Goal: Task Accomplishment & Management: Manage account settings

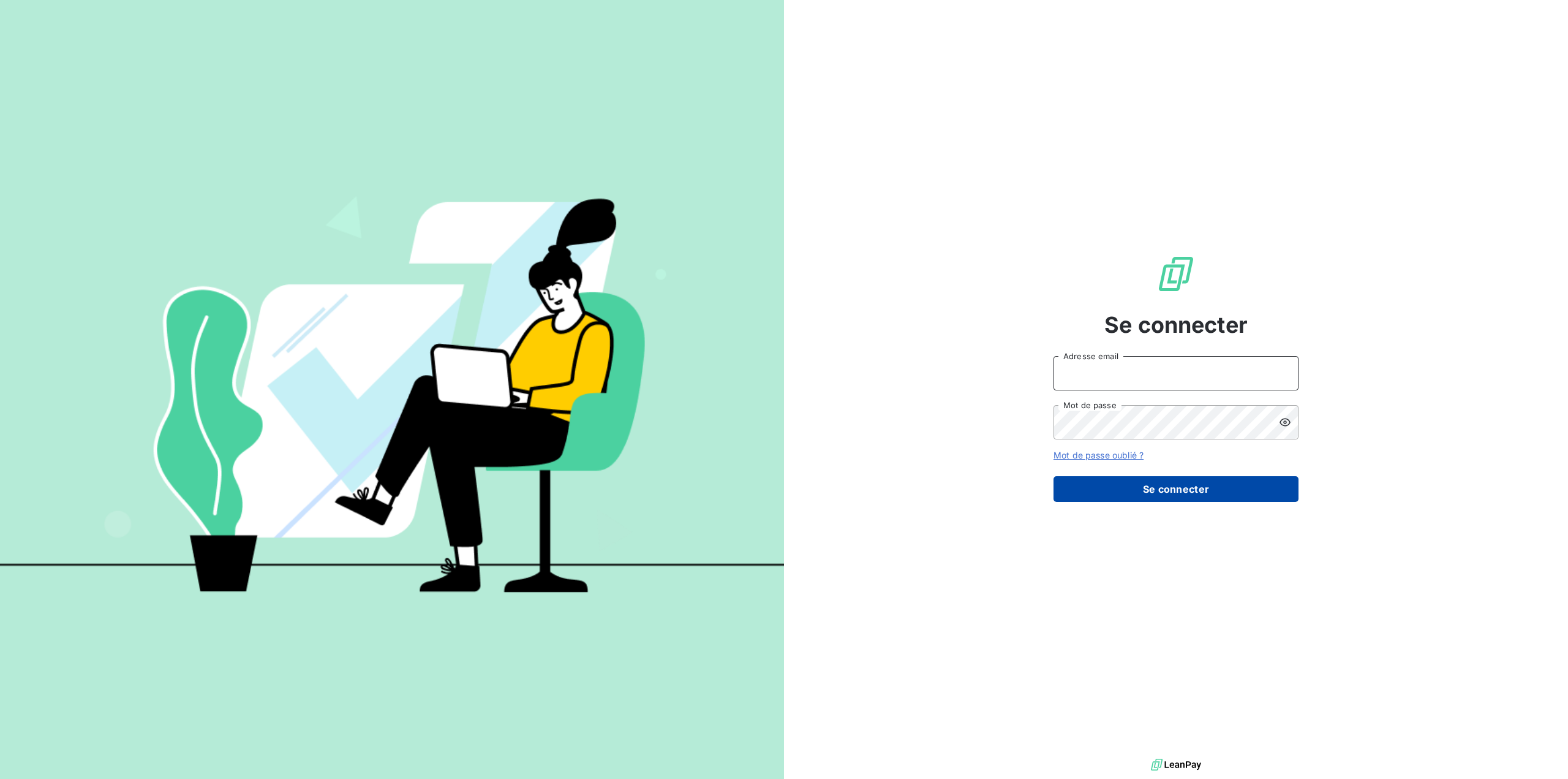
type input "[EMAIL_ADDRESS][DOMAIN_NAME]"
click at [1184, 488] on button "Se connecter" at bounding box center [1176, 489] width 245 height 26
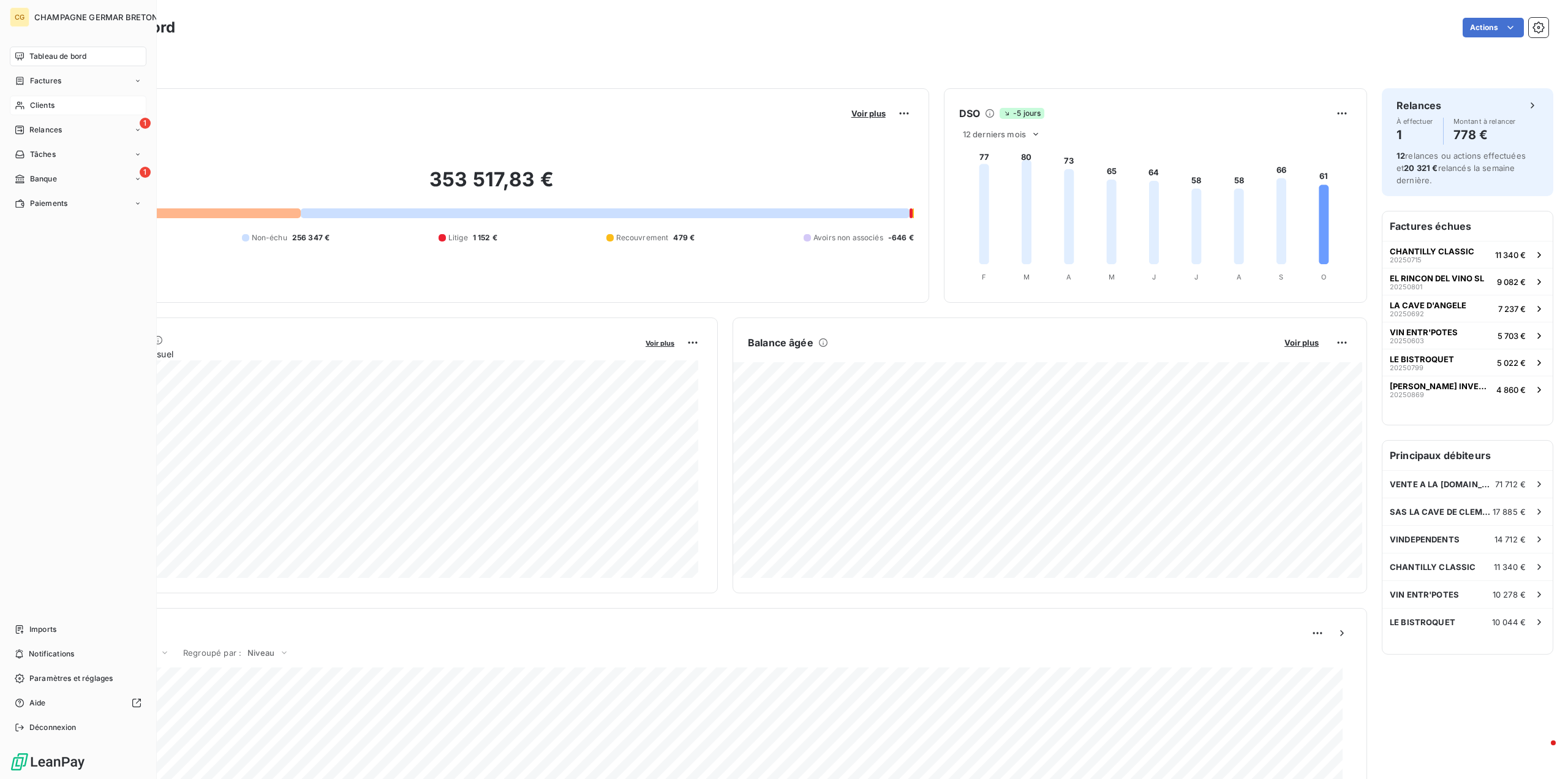
click at [37, 103] on span "Clients" at bounding box center [42, 105] width 24 height 11
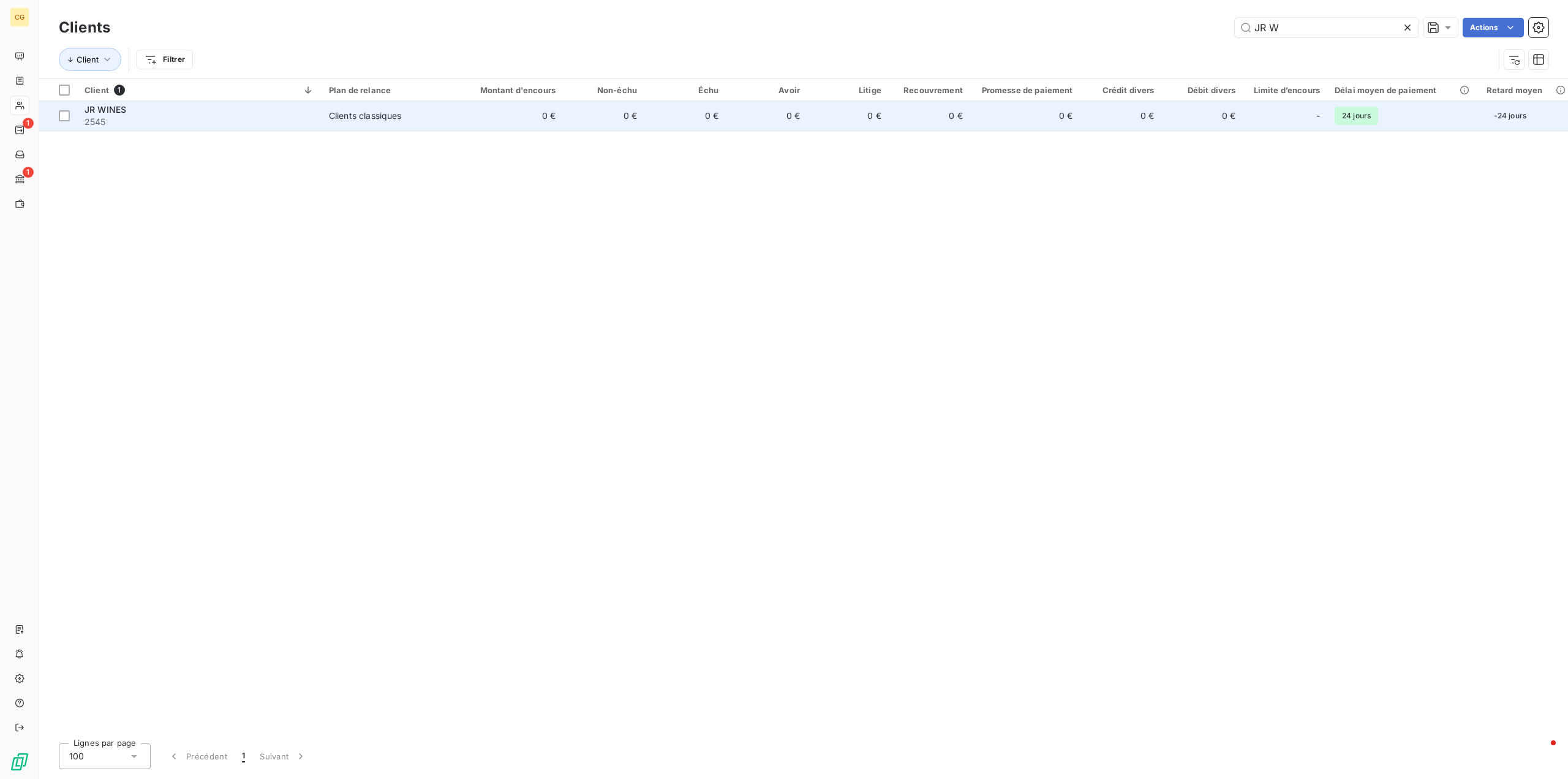
type input "JR W"
click at [384, 117] on div "Clients classiques" at bounding box center [365, 115] width 73 height 12
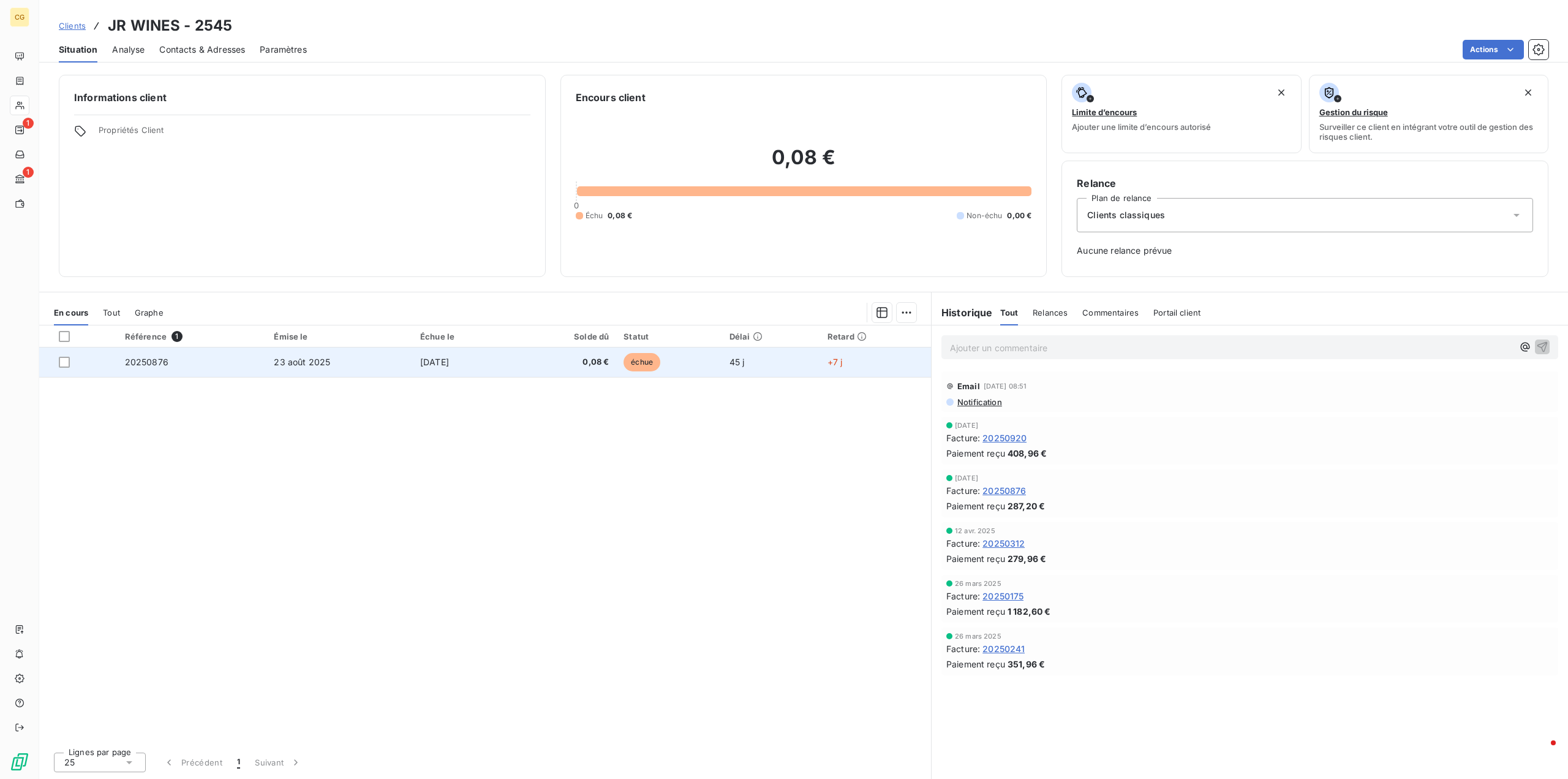
click at [609, 361] on span "0,08 €" at bounding box center [565, 362] width 88 height 12
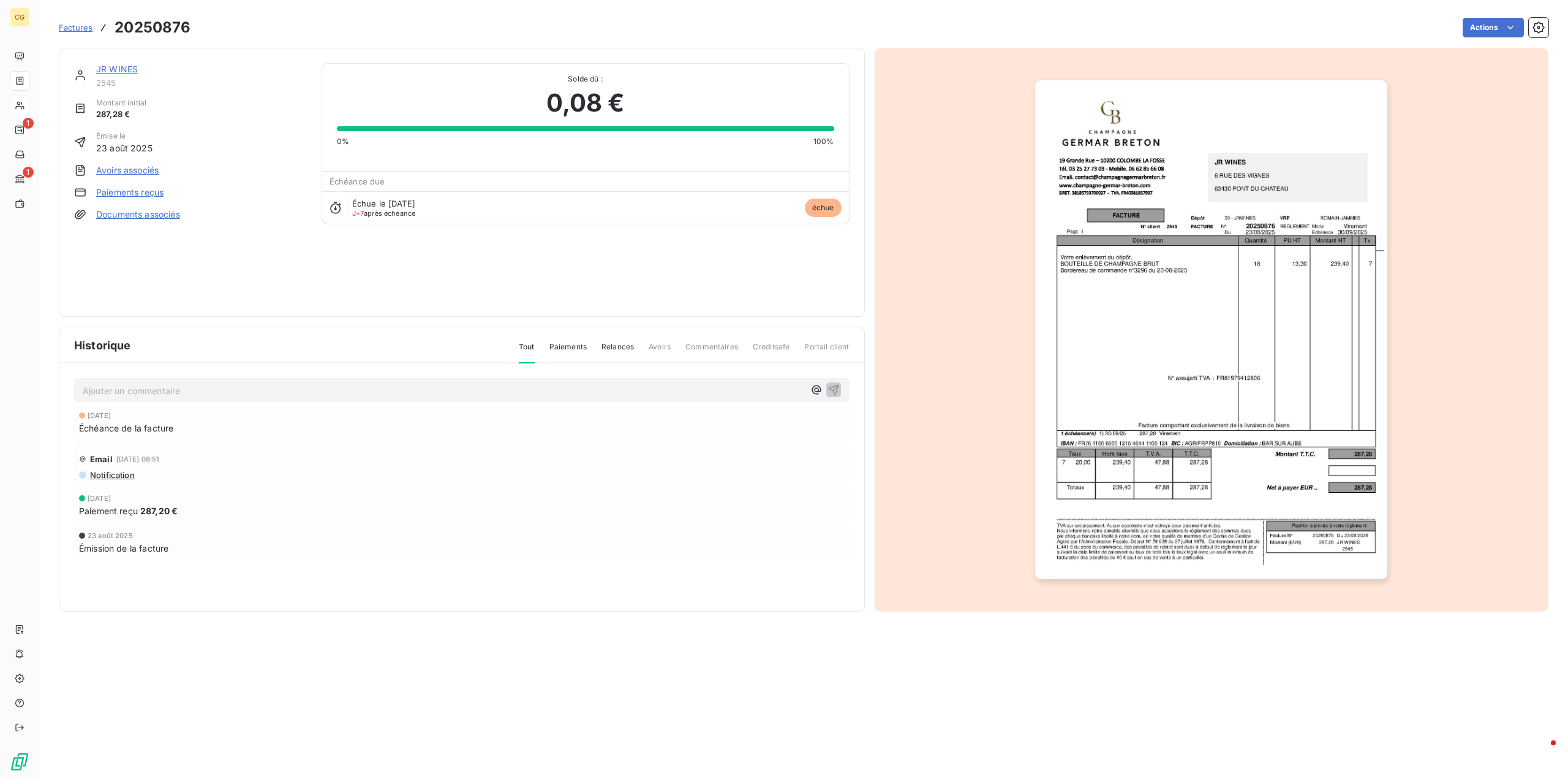
click at [141, 192] on link "Paiements reçus" at bounding box center [130, 192] width 68 height 12
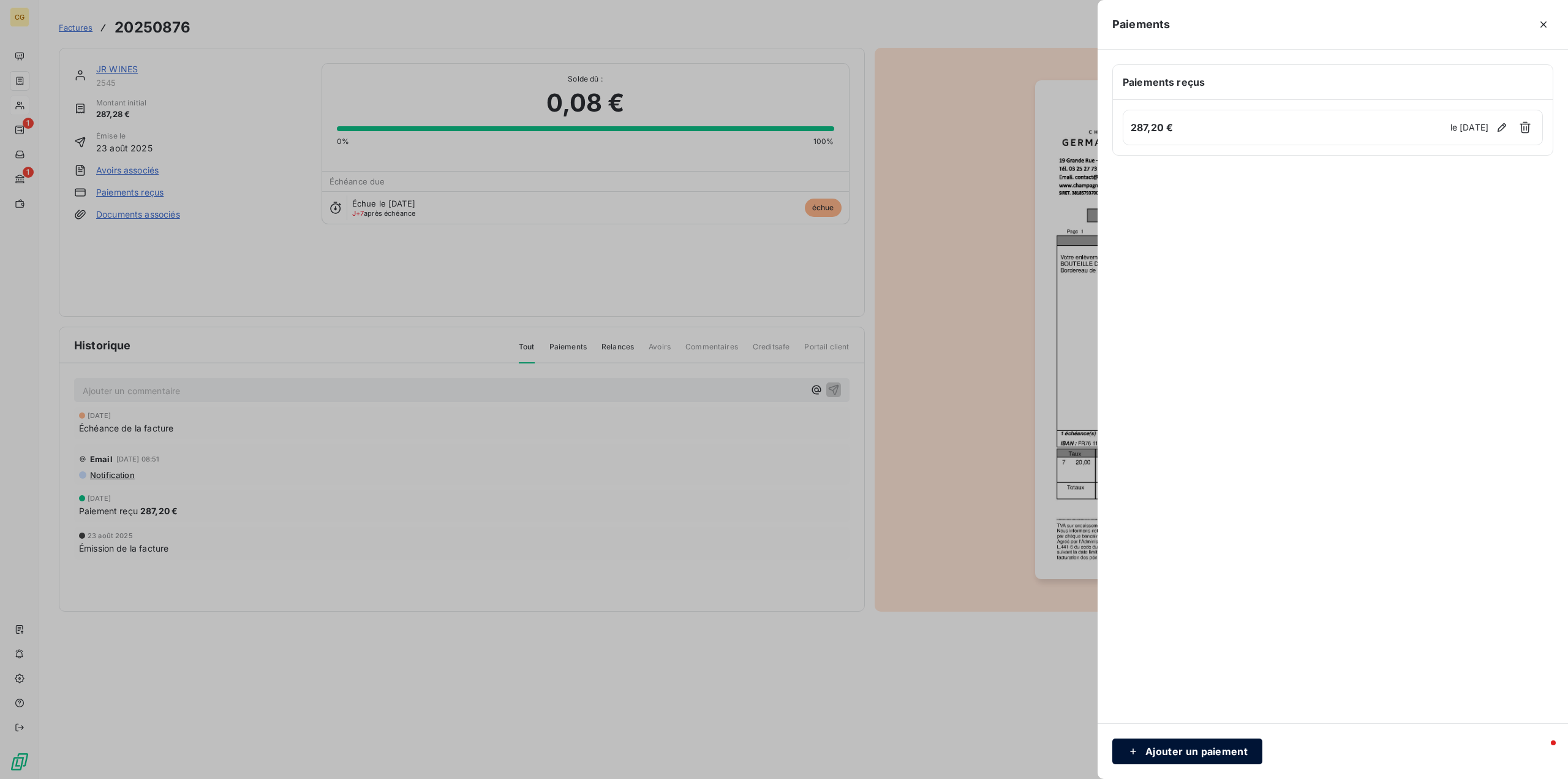
click at [1197, 749] on button "Ajouter un paiement" at bounding box center [1187, 752] width 150 height 26
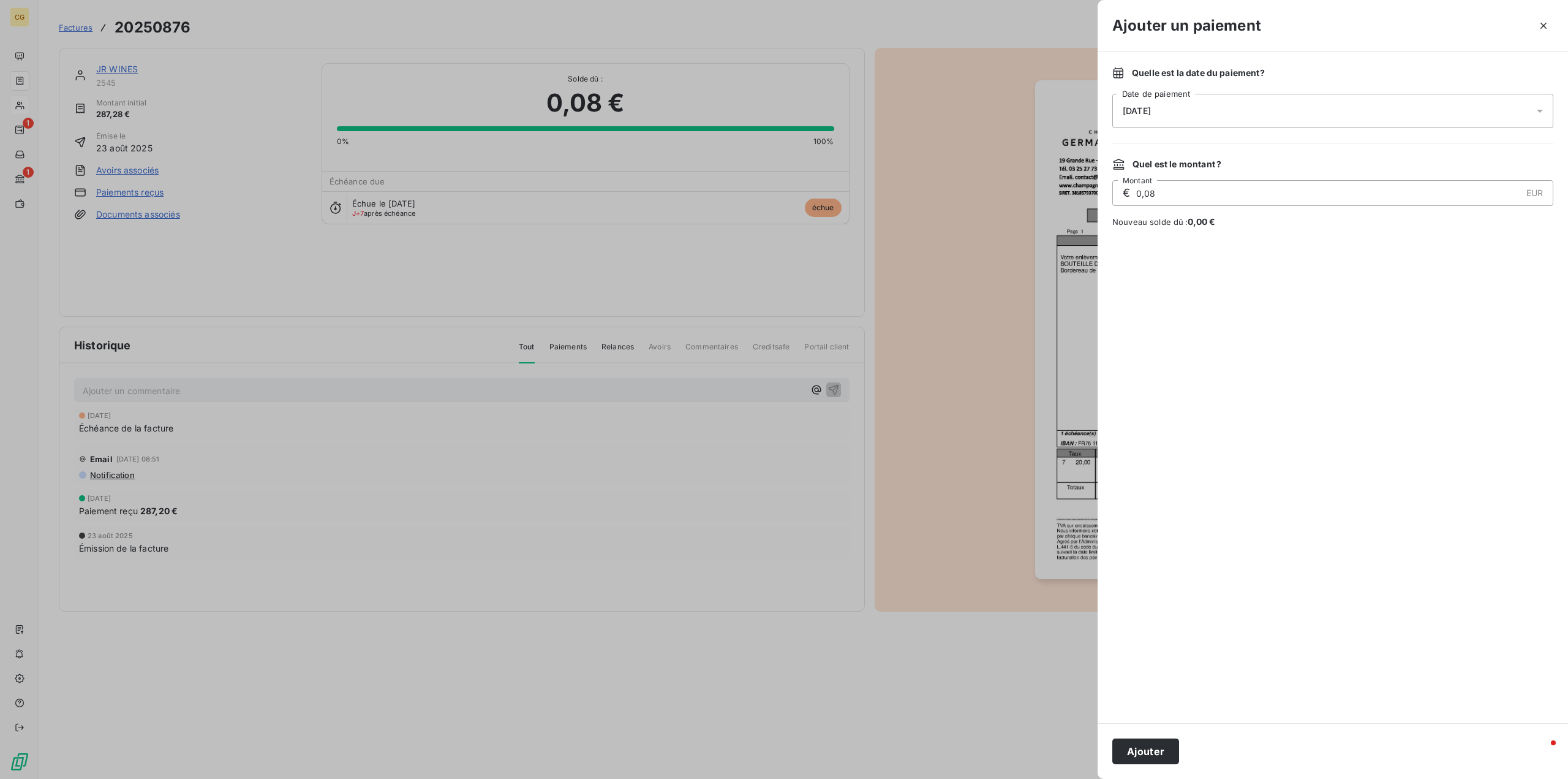
click at [1233, 105] on div "[DATE]" at bounding box center [1333, 111] width 441 height 35
click at [1150, 238] on button "6" at bounding box center [1148, 237] width 24 height 24
click at [1286, 438] on div at bounding box center [1333, 475] width 441 height 466
click at [1147, 751] on button "Ajouter" at bounding box center [1146, 752] width 67 height 26
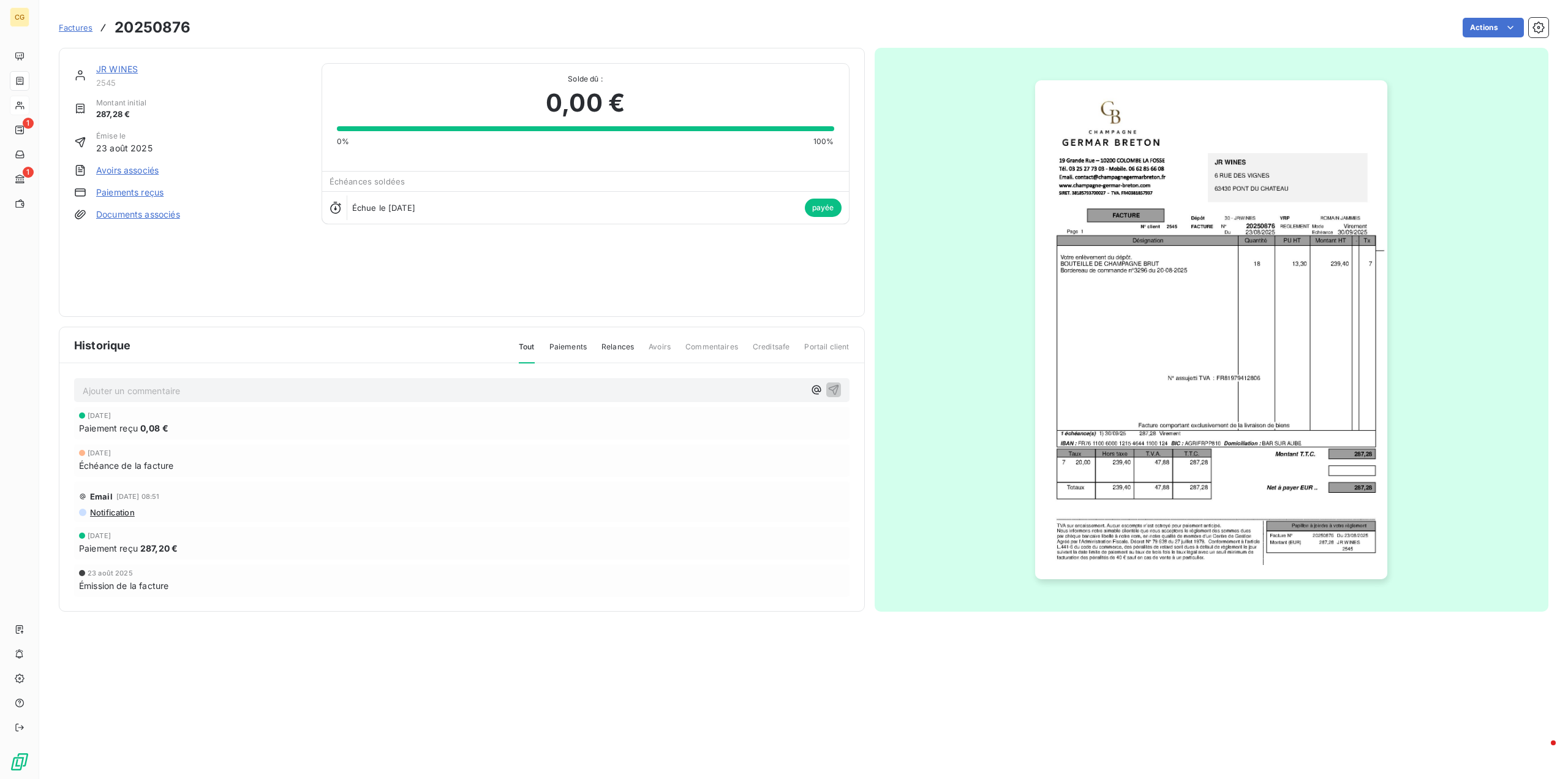
click at [117, 72] on link "JR WINES" at bounding box center [117, 69] width 42 height 10
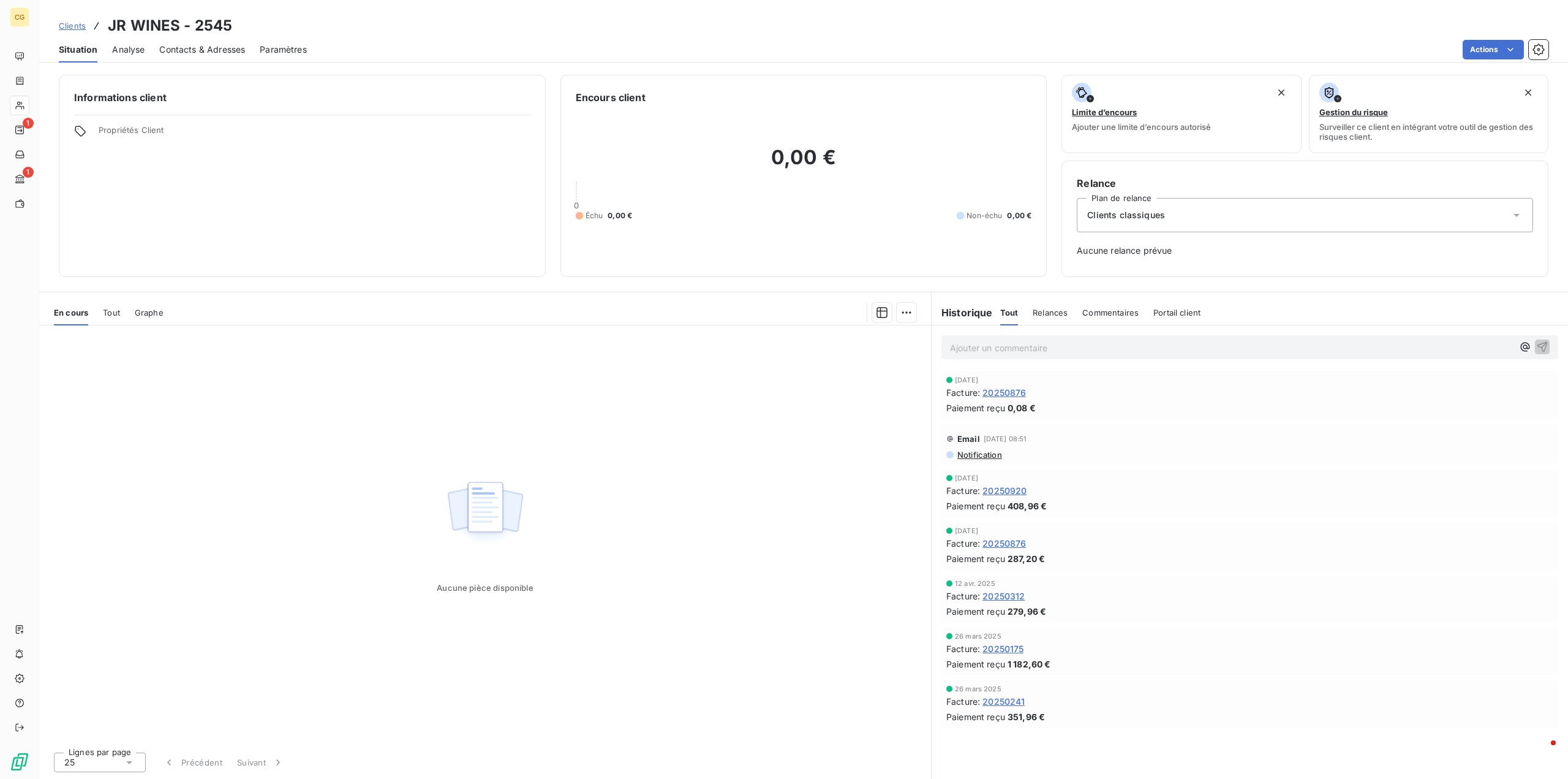
click at [985, 455] on span "Notification" at bounding box center [979, 455] width 46 height 10
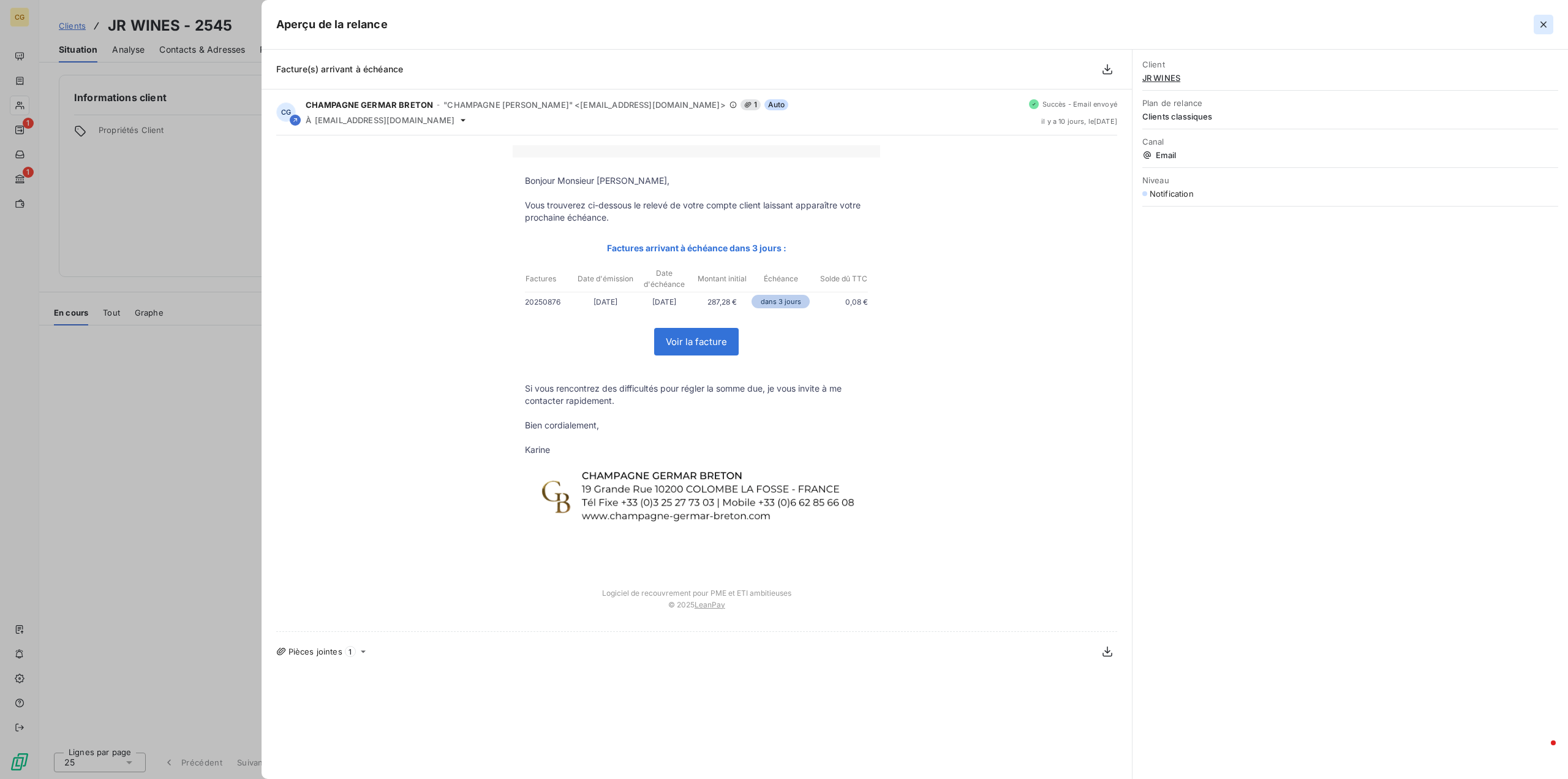
click at [1538, 21] on icon "button" at bounding box center [1543, 24] width 12 height 12
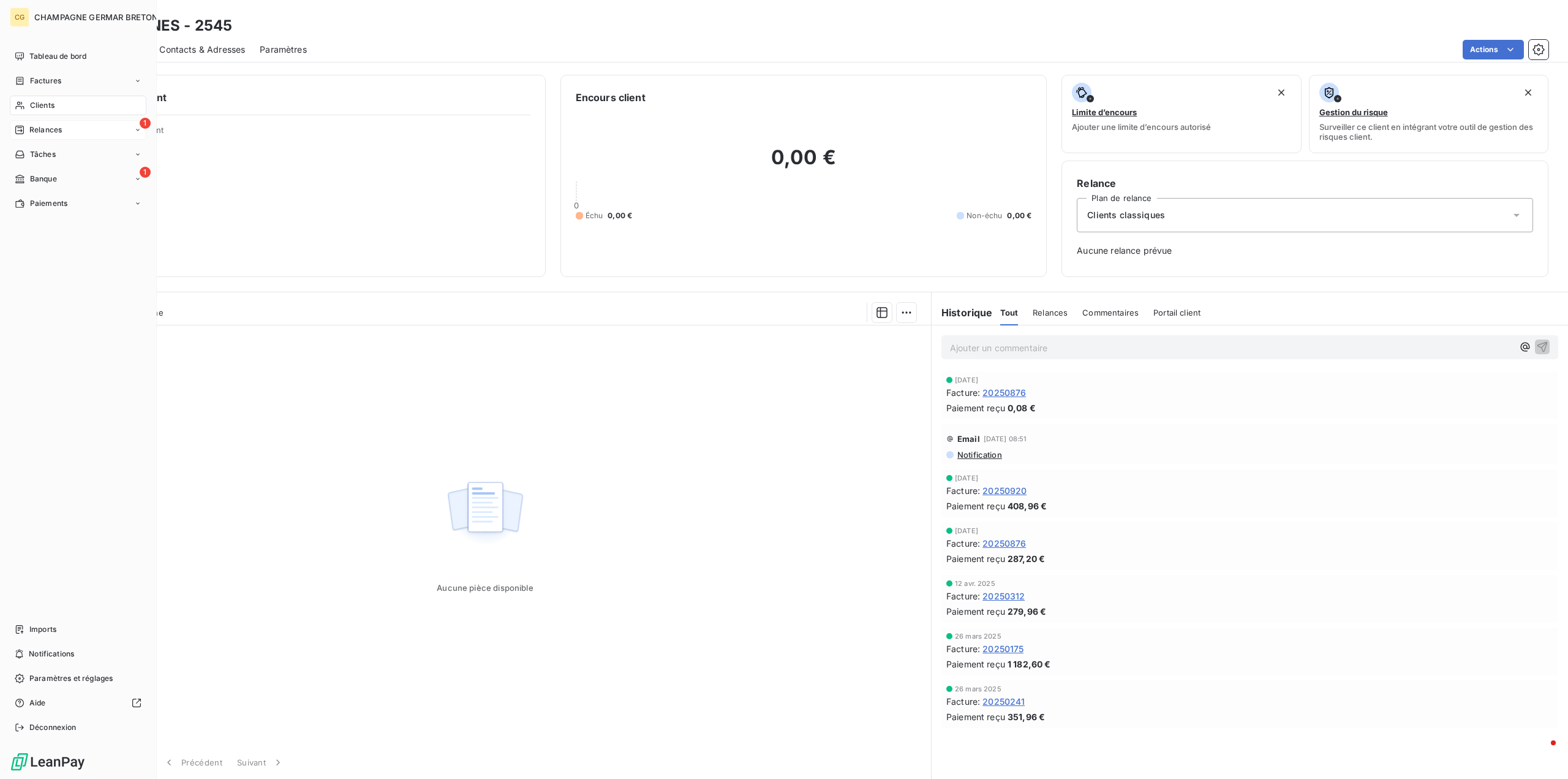
click at [35, 129] on span "Relances" at bounding box center [45, 130] width 32 height 11
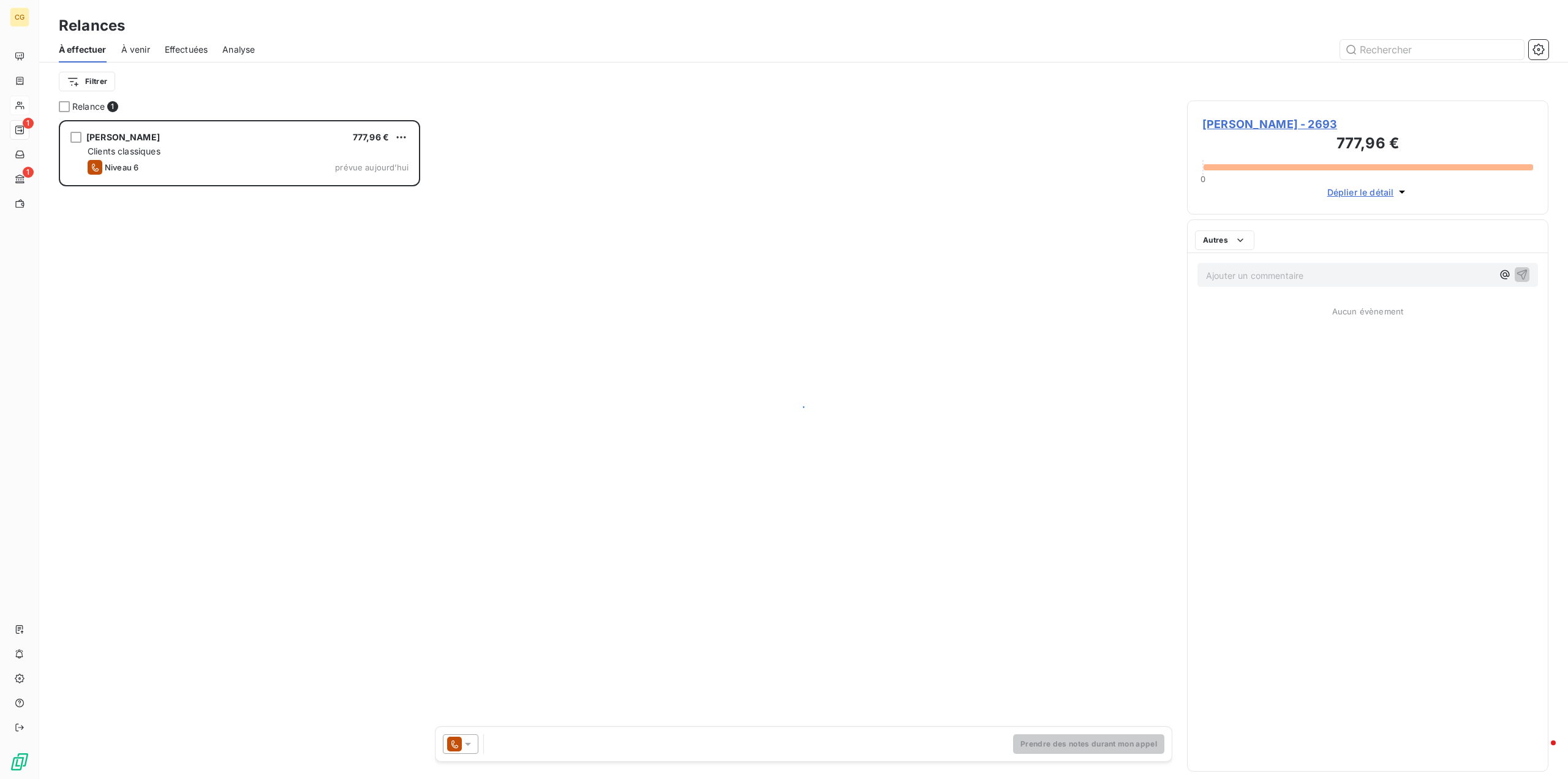
scroll to position [649, 352]
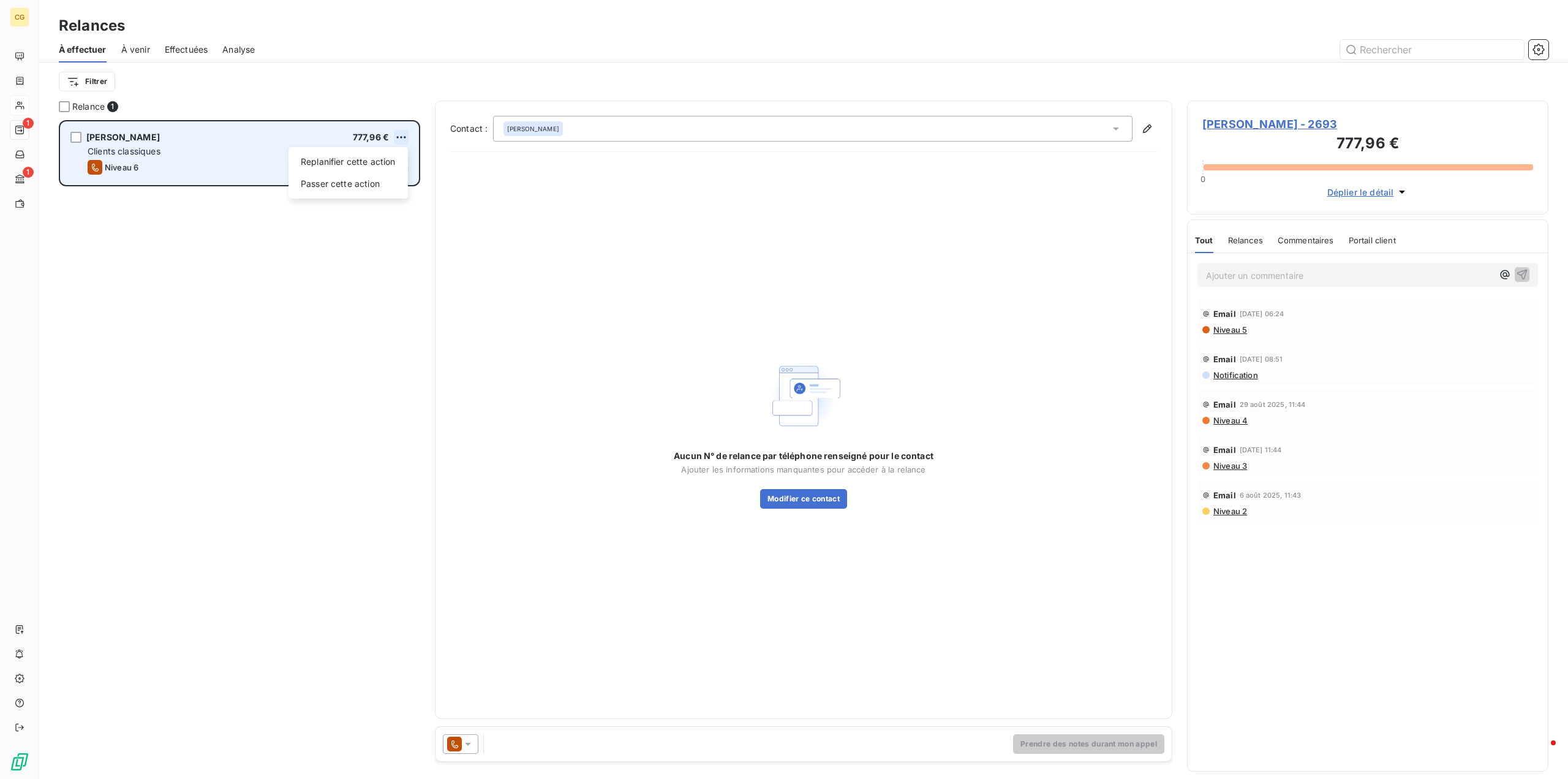
click at [401, 133] on html "CG 1 1 Relances À effectuer À venir Effectuées Analyse Filtrer Relance 1 [PERSO…" at bounding box center [784, 390] width 1568 height 779
click at [373, 184] on div "Passer cette action" at bounding box center [348, 184] width 109 height 19
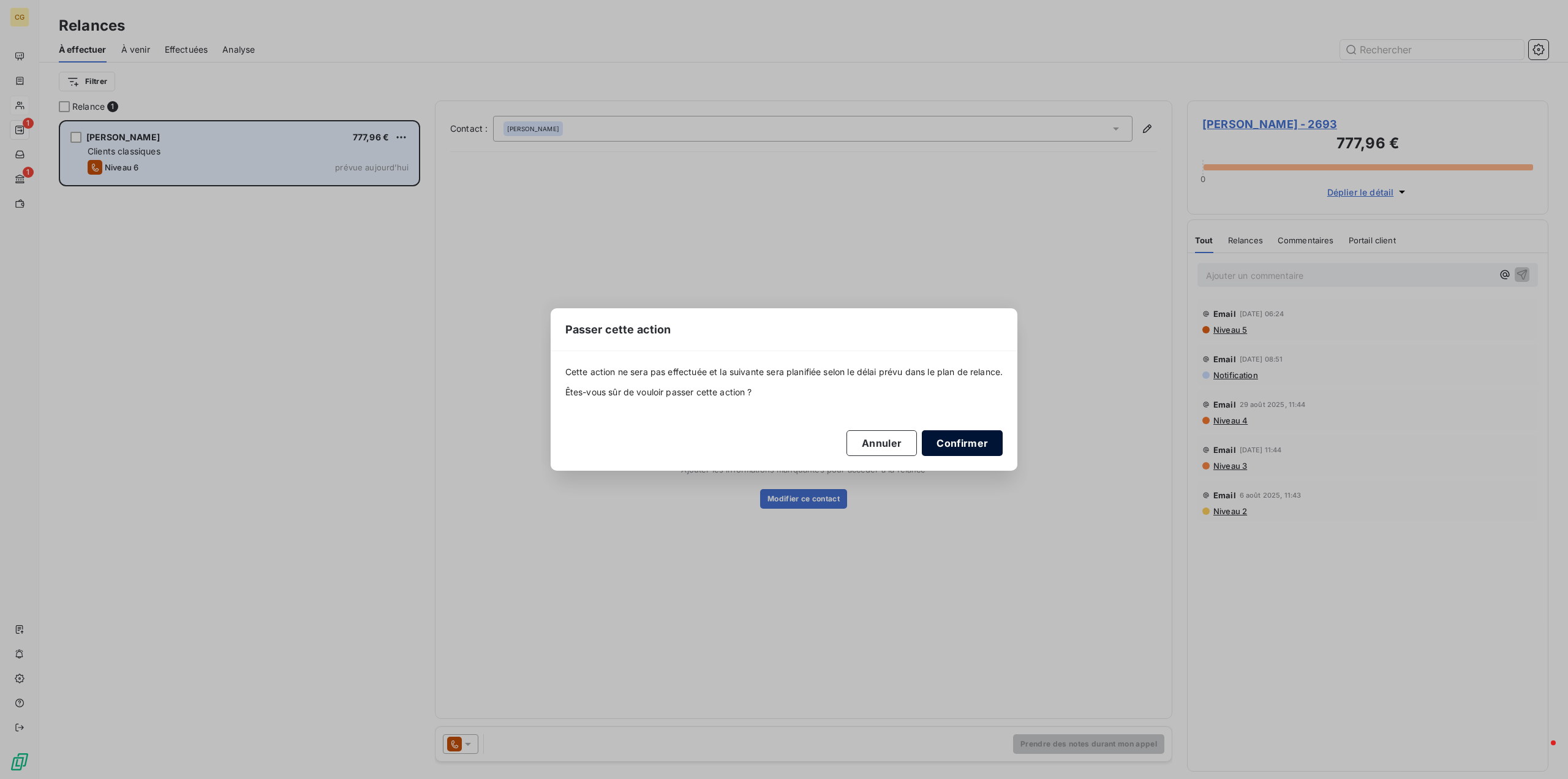
click at [961, 443] on button "Confirmer" at bounding box center [962, 443] width 81 height 26
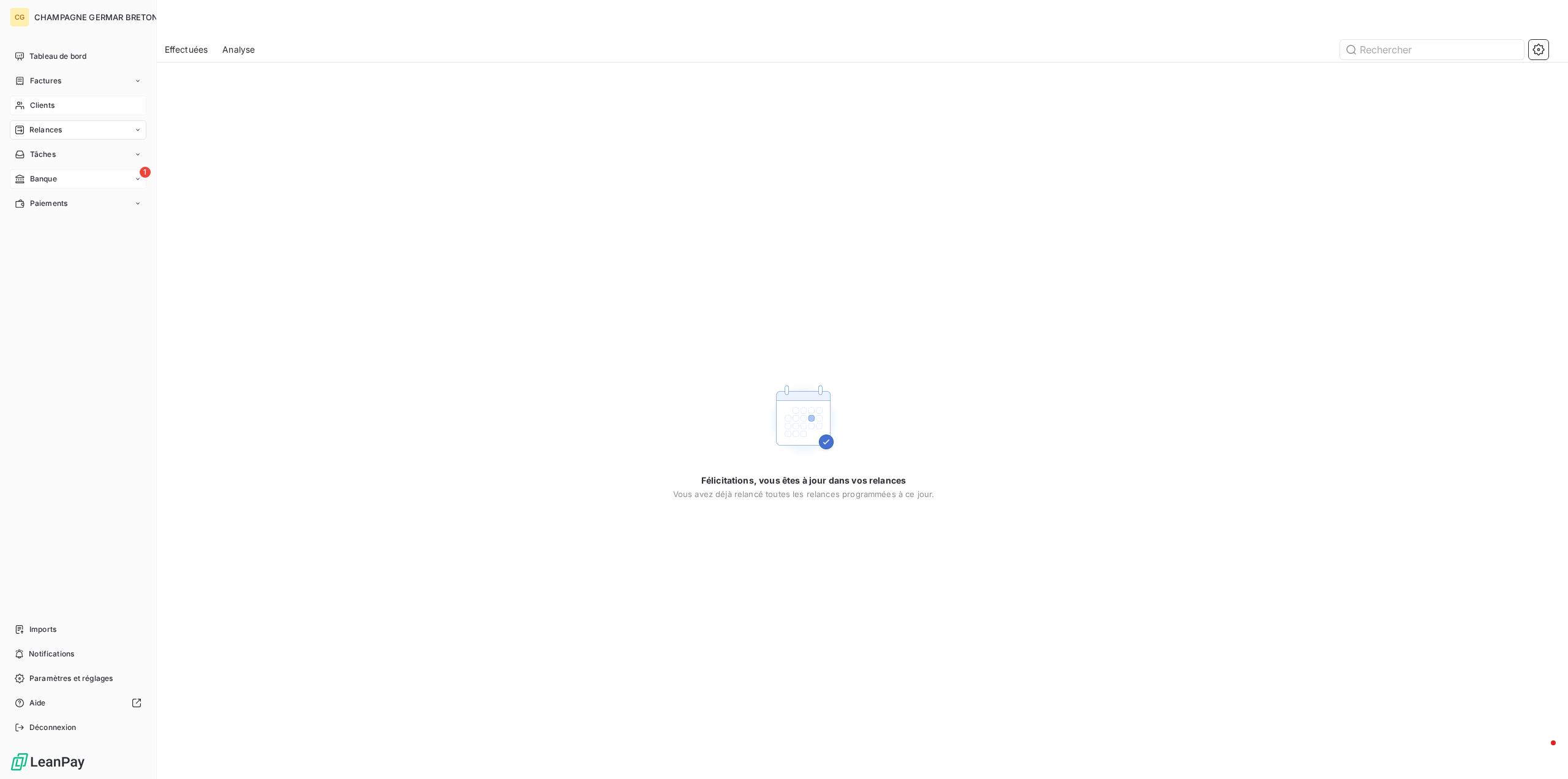
click at [35, 175] on span "Banque" at bounding box center [43, 179] width 27 height 11
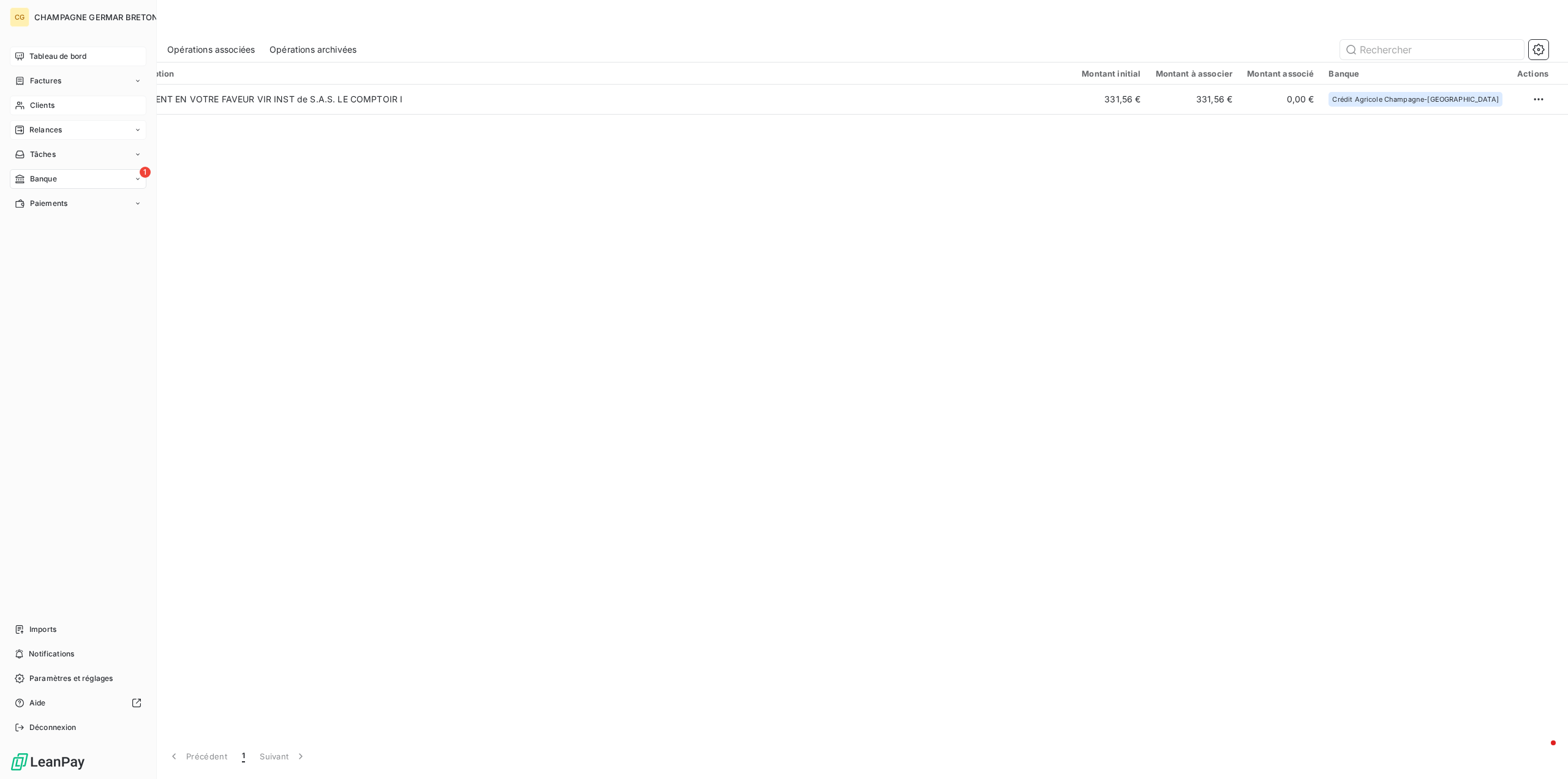
click at [60, 55] on span "Tableau de bord" at bounding box center [58, 56] width 57 height 11
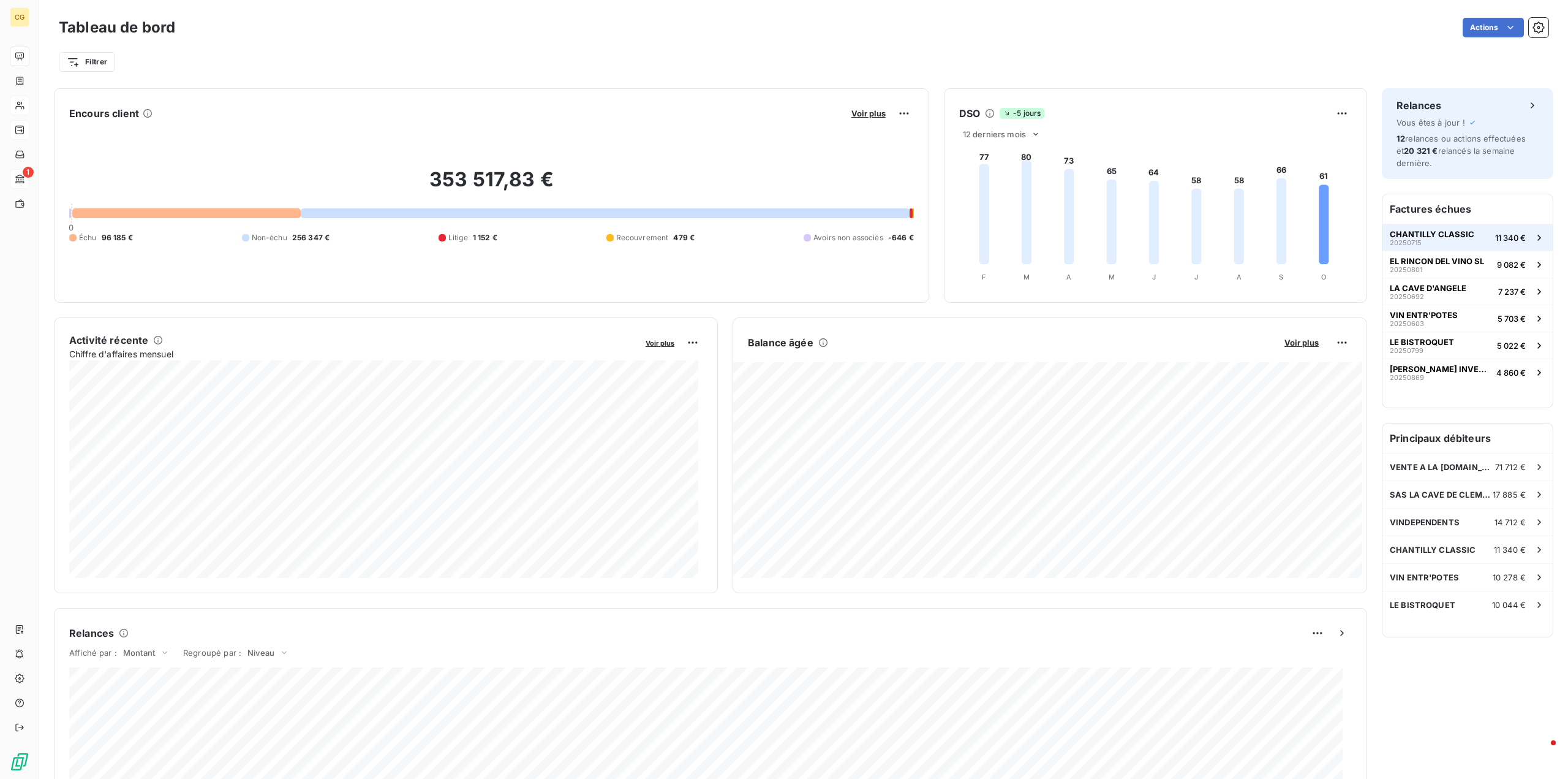
click at [1413, 237] on span "CHANTILLY CLASSIC" at bounding box center [1431, 234] width 84 height 10
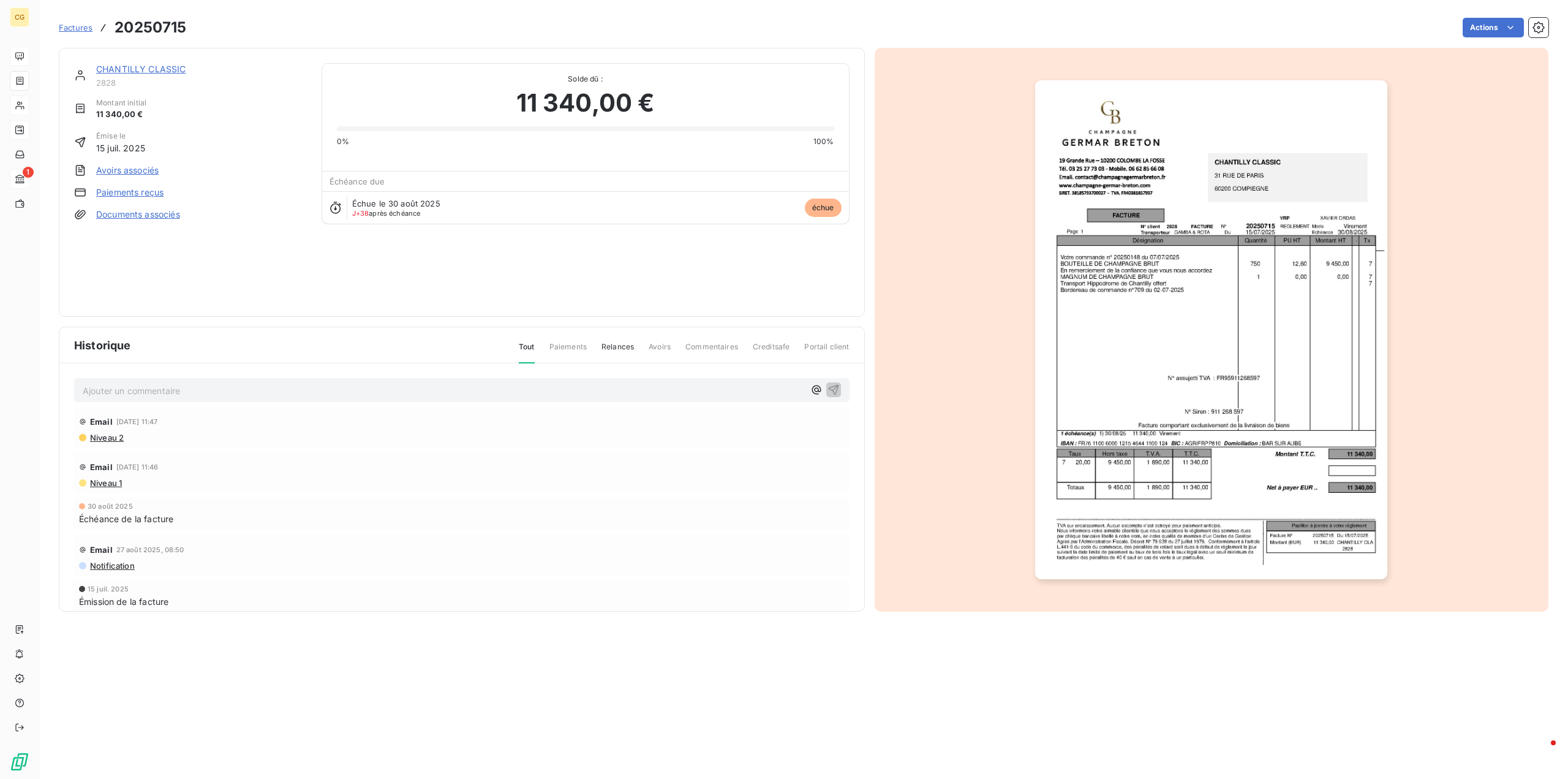
click at [119, 439] on span "Niveau 2" at bounding box center [106, 438] width 35 height 10
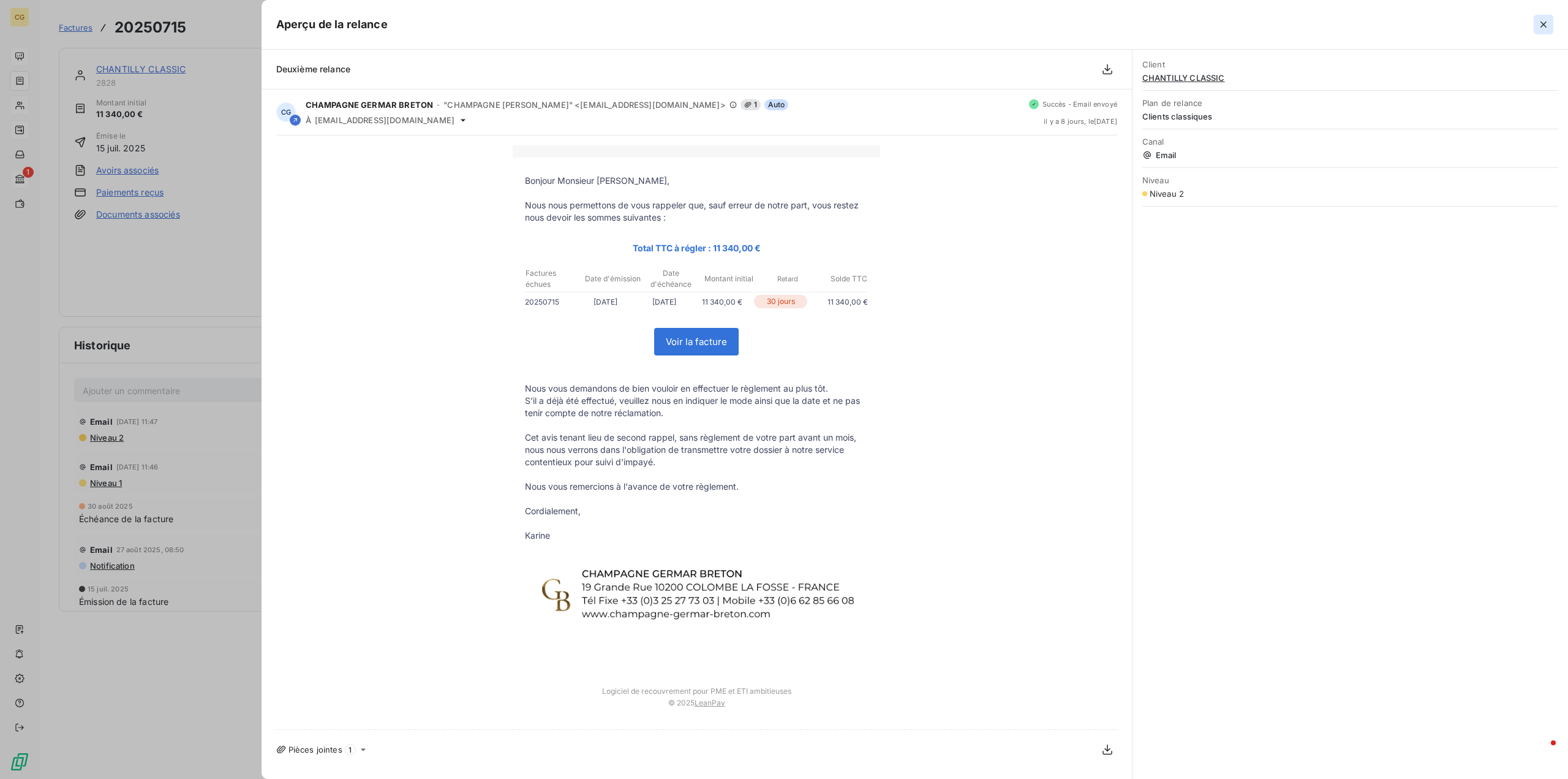
click at [1544, 27] on icon "button" at bounding box center [1543, 24] width 12 height 12
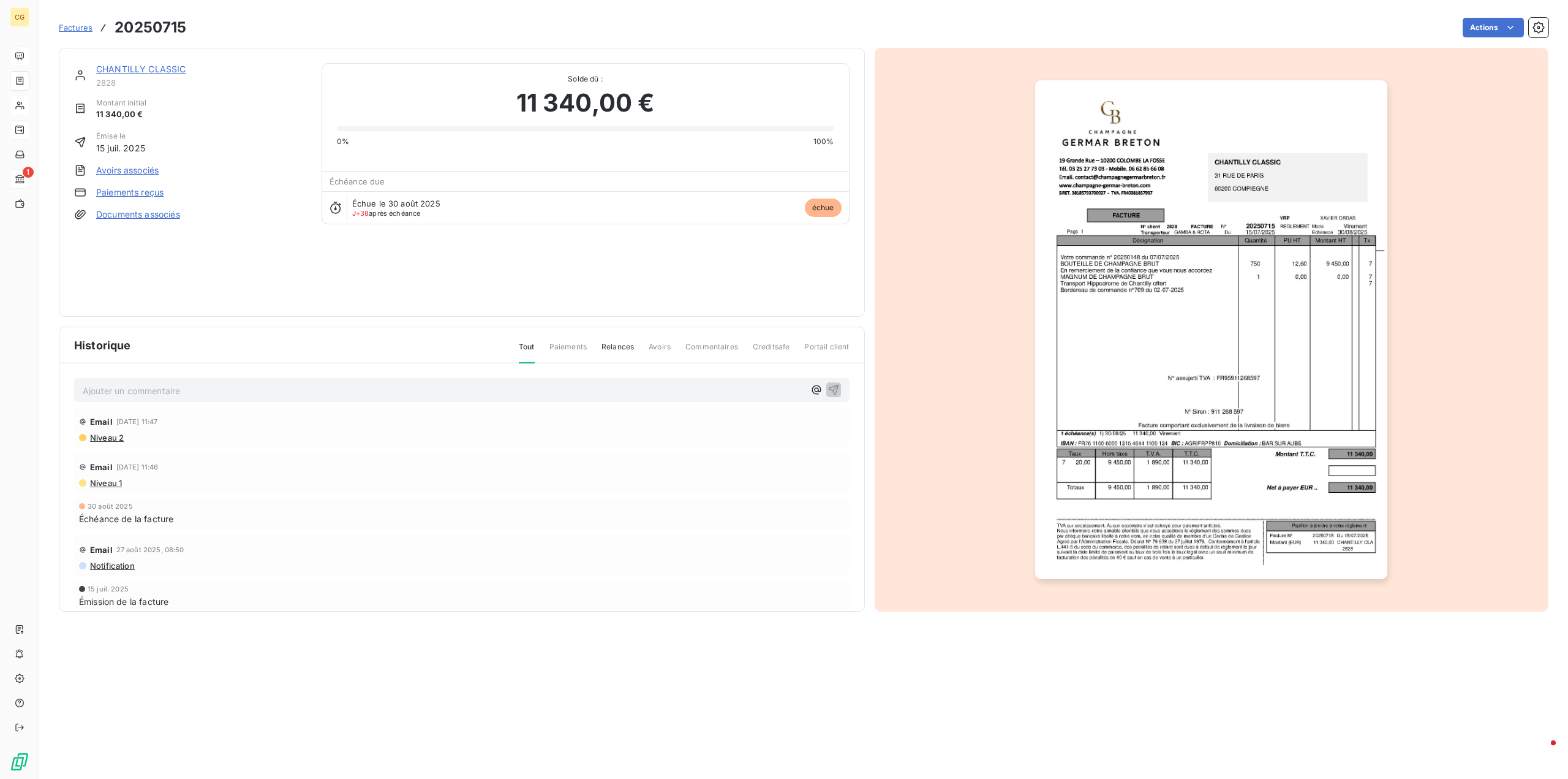
click at [142, 65] on link "CHANTILLY CLASSIC" at bounding box center [141, 69] width 90 height 10
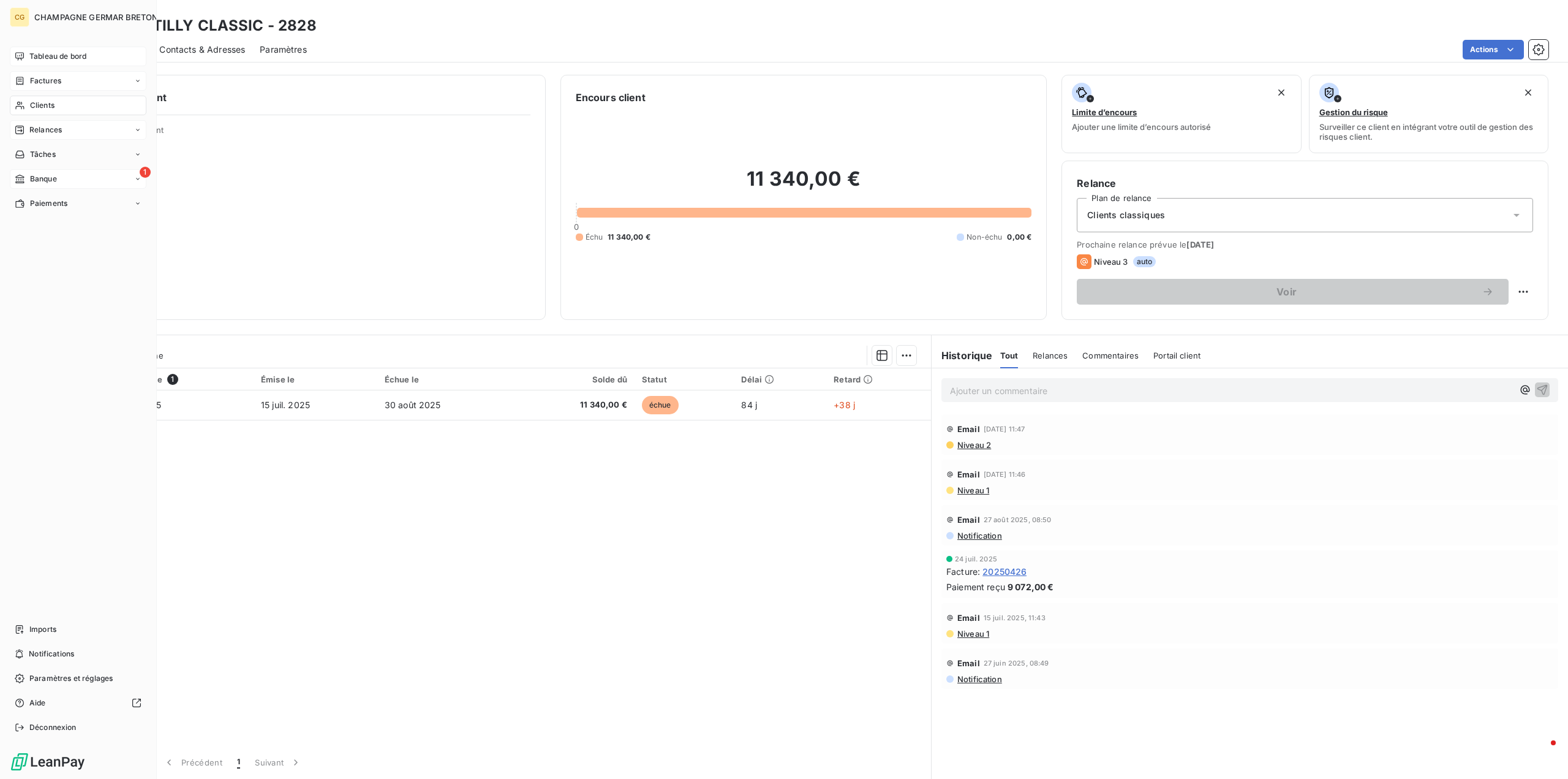
click at [45, 78] on span "Factures" at bounding box center [45, 81] width 31 height 11
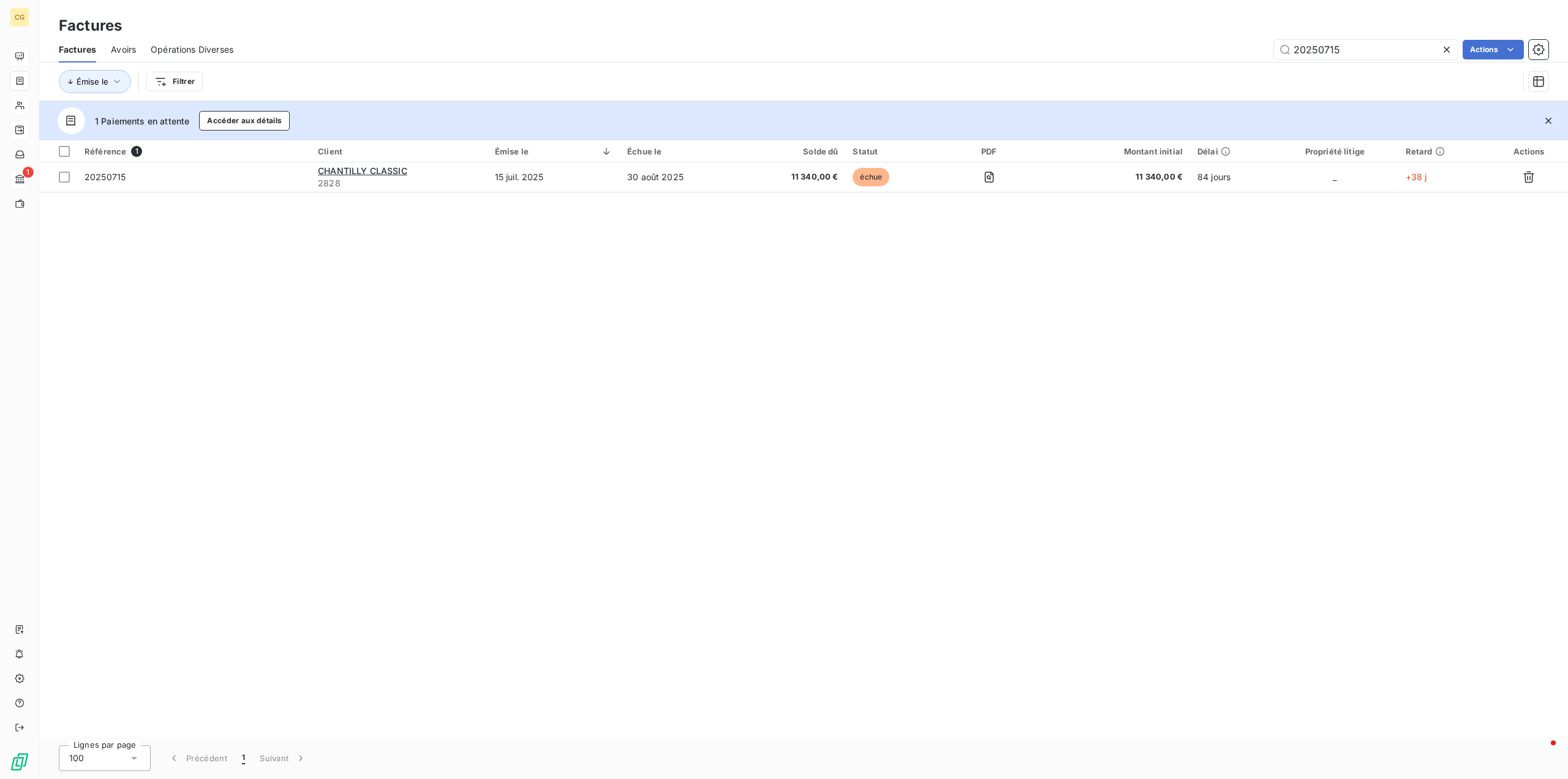
click at [1446, 48] on icon at bounding box center [1446, 49] width 12 height 12
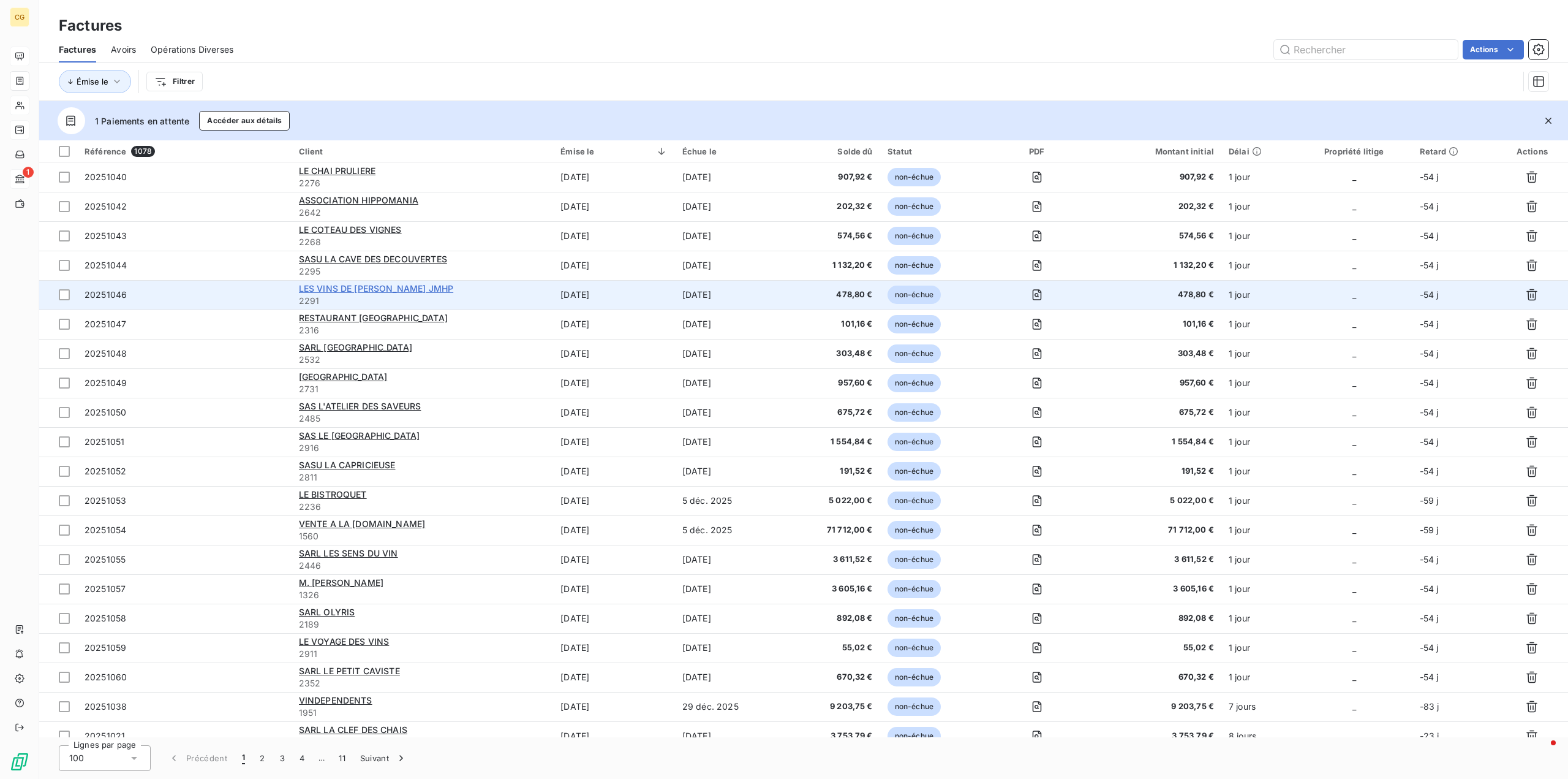
click at [411, 286] on span "LES VINS DE [PERSON_NAME] JMHP" at bounding box center [376, 288] width 155 height 10
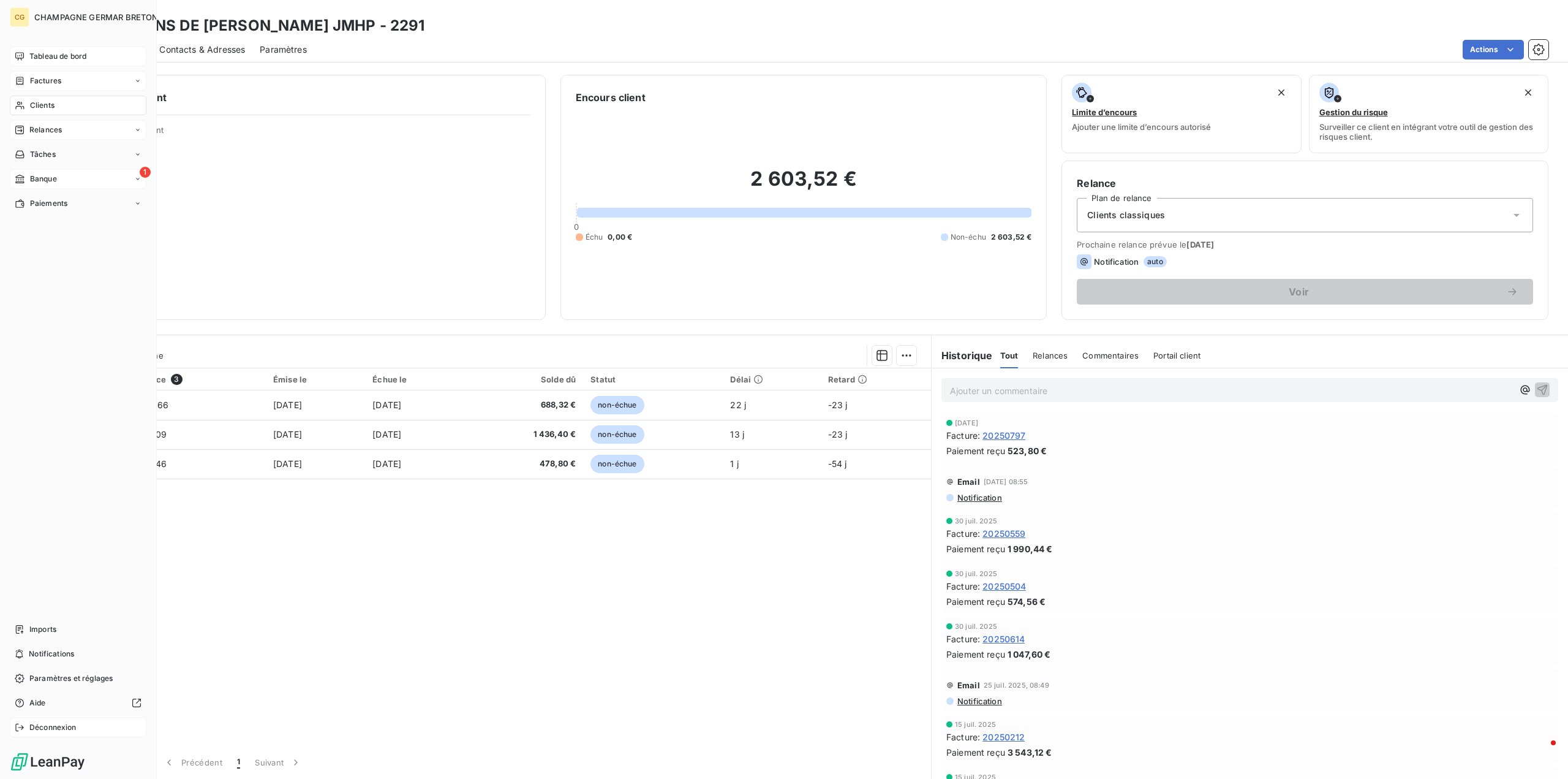
click at [57, 728] on span "Déconnexion" at bounding box center [53, 727] width 47 height 11
